Goal: Task Accomplishment & Management: Complete application form

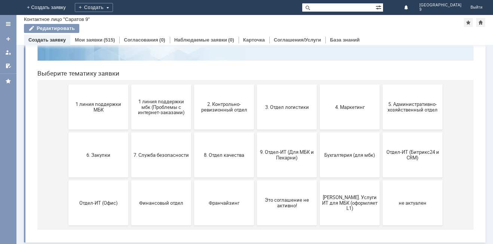
scroll to position [61, 0]
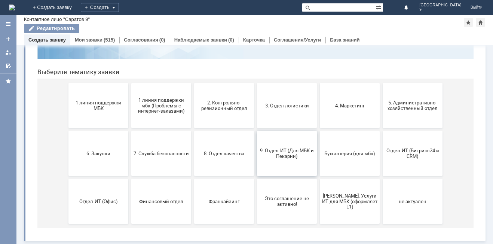
click at [294, 154] on span "9. Отдел-ИТ (Для МБК и Пекарни)" at bounding box center [286, 153] width 55 height 11
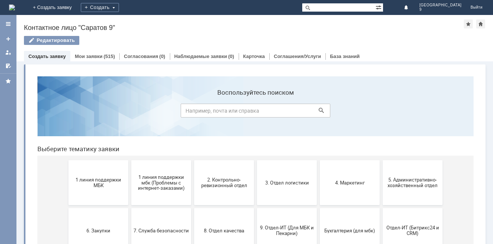
click at [216, 111] on input at bounding box center [256, 111] width 150 height 14
type input "акт расхождения"
click button at bounding box center [321, 110] width 10 height 10
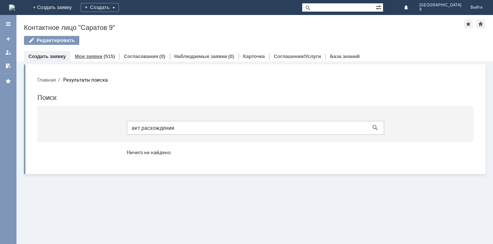
click at [99, 55] on link "Мои заявки" at bounding box center [89, 56] width 28 height 6
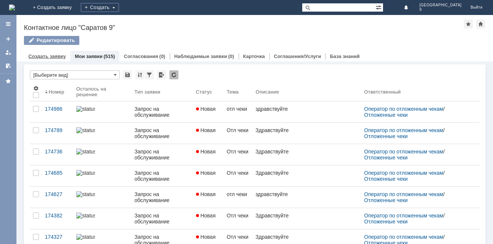
click at [44, 60] on div "Создать заявку" at bounding box center [47, 56] width 46 height 11
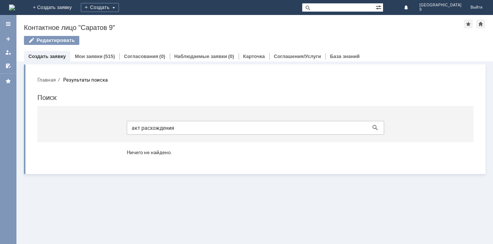
click at [250, 127] on input "акт расхождения" at bounding box center [255, 128] width 257 height 14
type input "[PERSON_NAME]"
click at [61, 57] on link "Создать заявку" at bounding box center [46, 56] width 37 height 6
click at [47, 82] on button "Главная" at bounding box center [46, 79] width 18 height 7
